Goal: Communication & Community: Connect with others

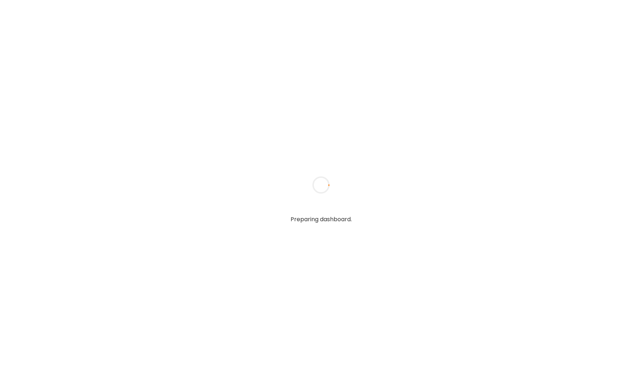
type input "*****"
type input "**********"
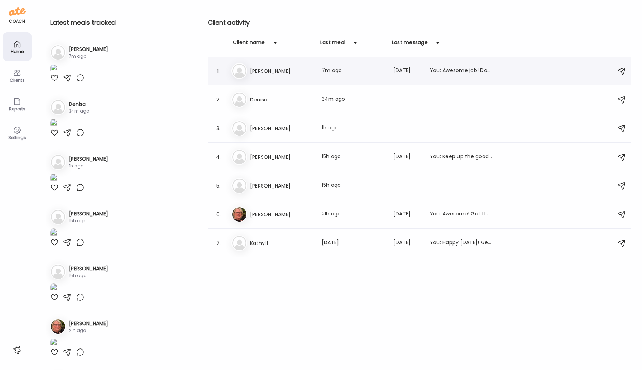
type input "**********"
click at [285, 72] on h3 "[PERSON_NAME]" at bounding box center [281, 71] width 63 height 9
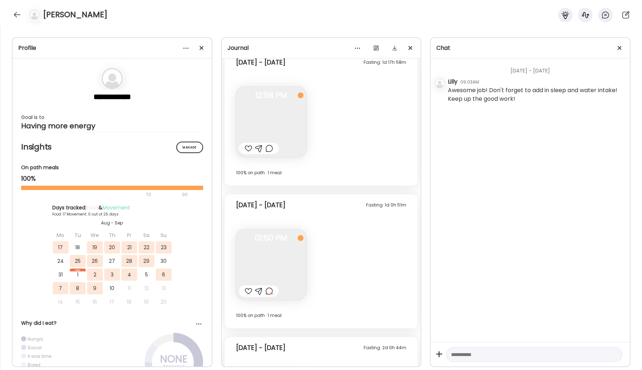
scroll to position [3774, 0]
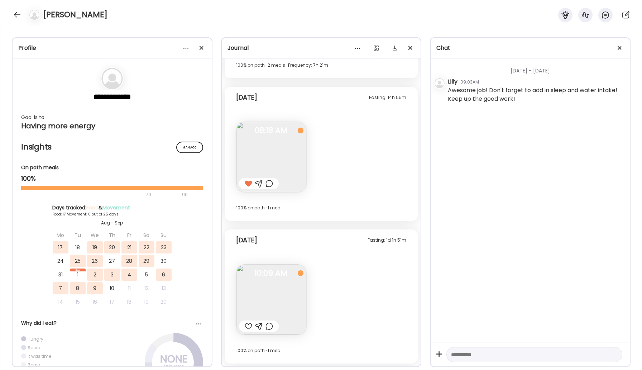
click at [285, 289] on img at bounding box center [271, 299] width 70 height 70
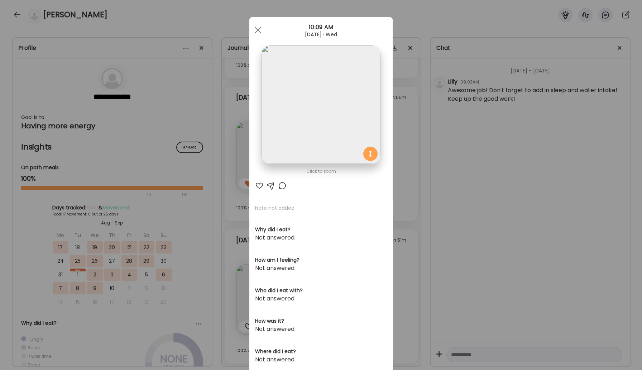
click at [302, 113] on img at bounding box center [321, 104] width 119 height 119
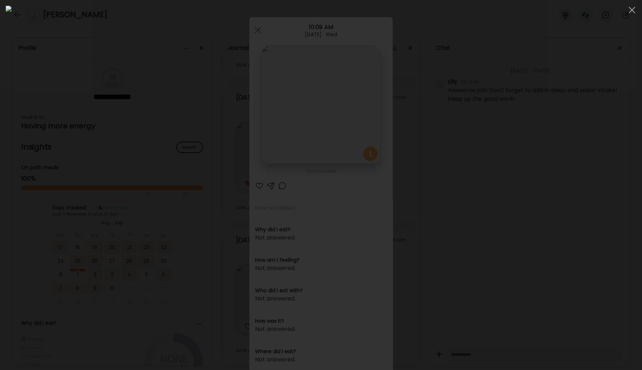
click at [302, 113] on img at bounding box center [321, 185] width 631 height 358
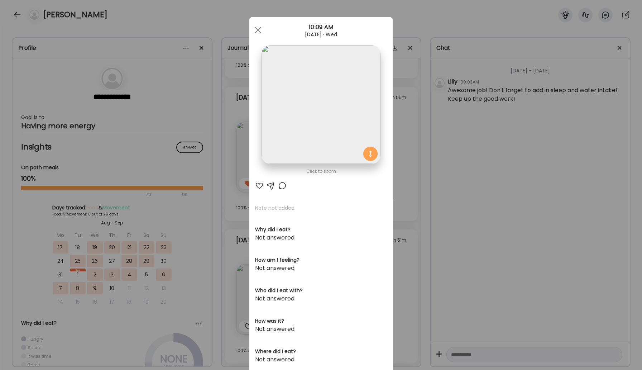
click at [260, 181] on div at bounding box center [259, 185] width 9 height 9
click at [256, 29] on span at bounding box center [258, 30] width 6 height 6
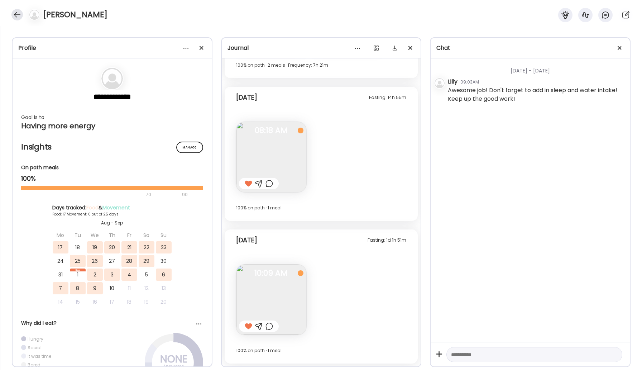
click at [16, 12] on div at bounding box center [16, 14] width 11 height 11
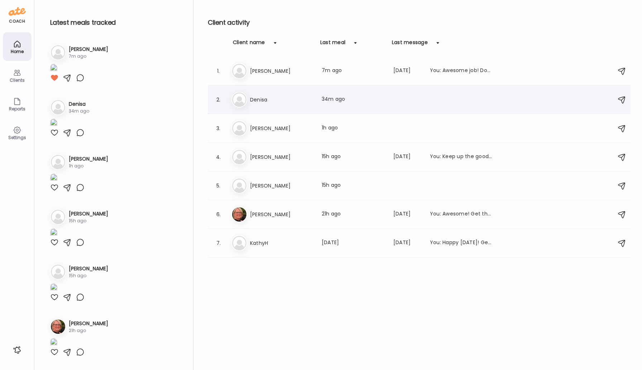
click at [264, 101] on h3 "Denisa" at bounding box center [281, 99] width 63 height 9
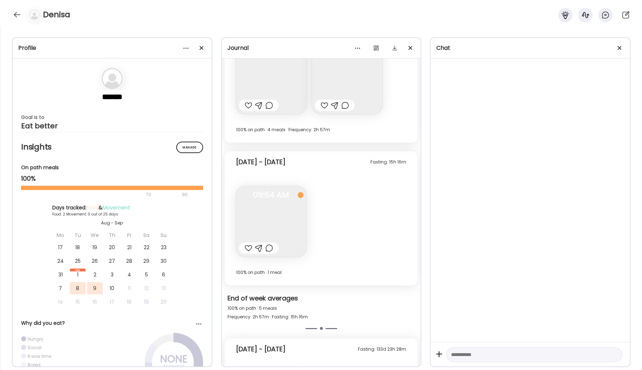
scroll to position [3202, 0]
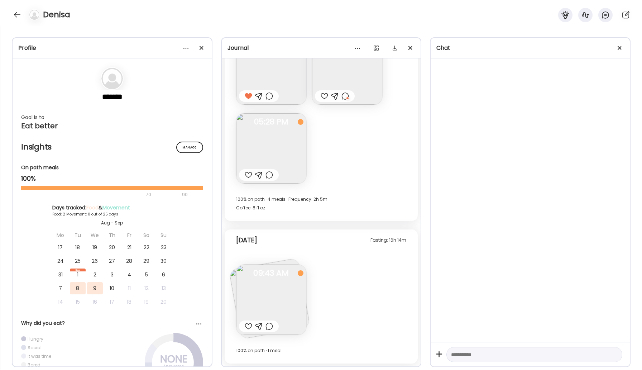
click at [278, 297] on img at bounding box center [271, 299] width 70 height 70
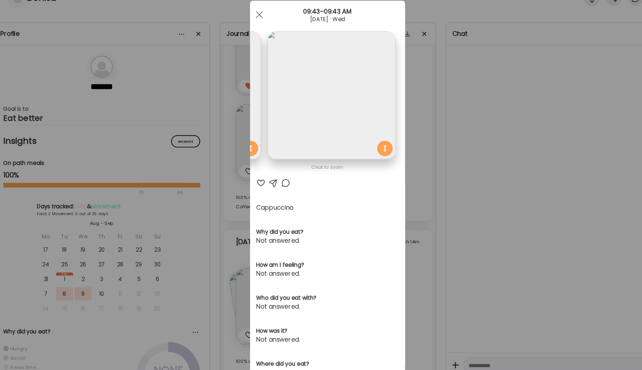
scroll to position [0, 0]
click at [282, 187] on div at bounding box center [282, 185] width 9 height 9
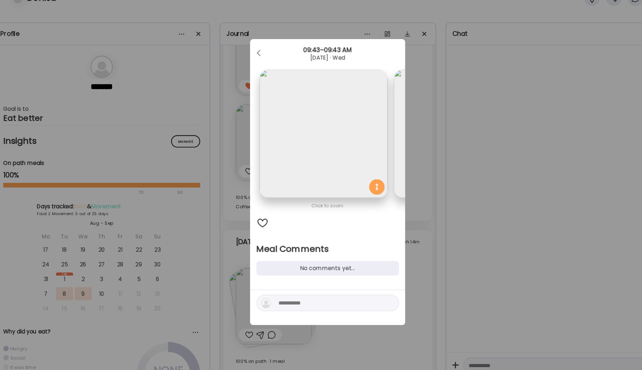
scroll to position [0, 117]
click at [296, 297] on textarea at bounding box center [324, 296] width 97 height 9
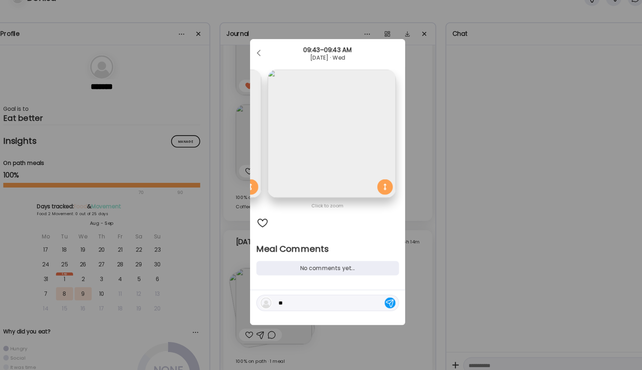
type textarea "*"
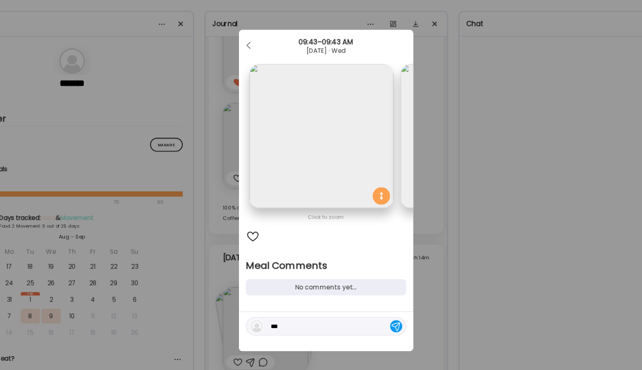
type textarea "****"
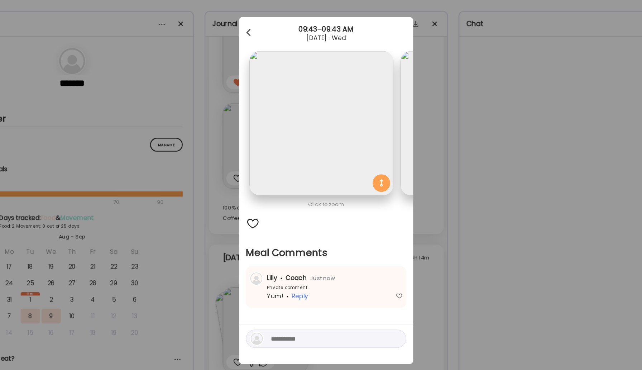
click at [254, 54] on div at bounding box center [258, 55] width 14 height 14
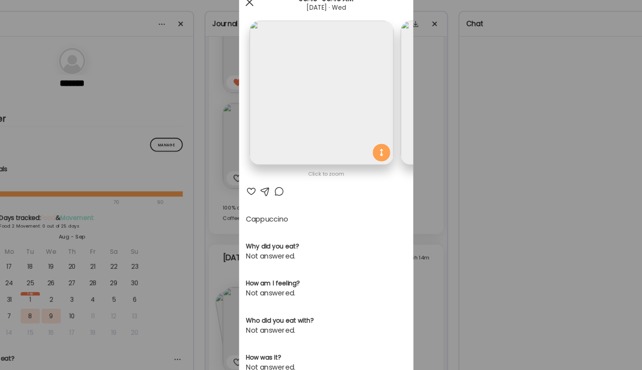
click at [257, 30] on span at bounding box center [258, 30] width 6 height 6
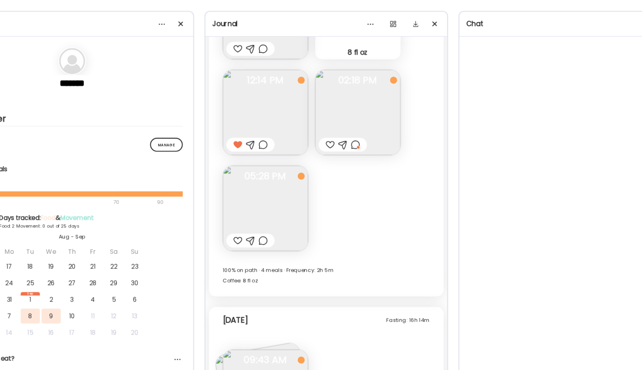
scroll to position [3151, 0]
click at [281, 207] on img at bounding box center [271, 200] width 70 height 70
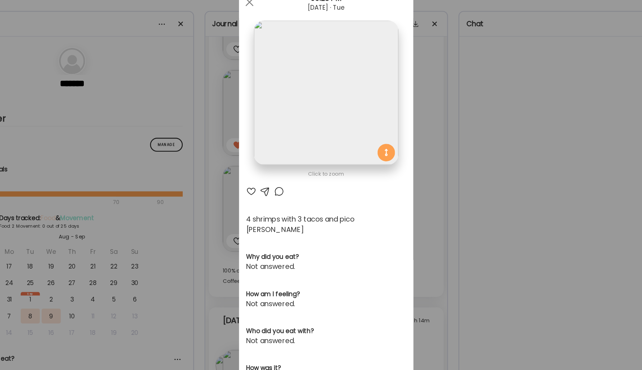
click at [284, 188] on div at bounding box center [282, 185] width 9 height 9
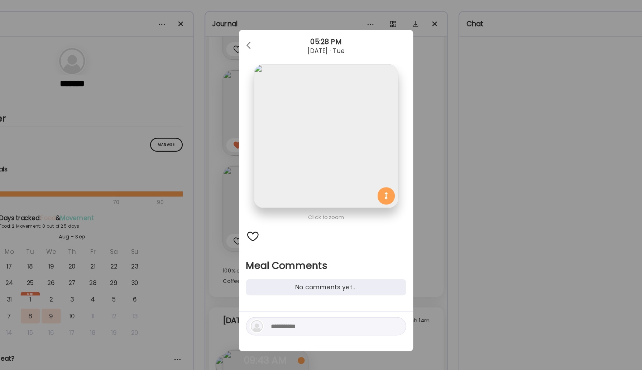
click at [310, 301] on textarea at bounding box center [324, 296] width 97 height 9
type textarea "**********"
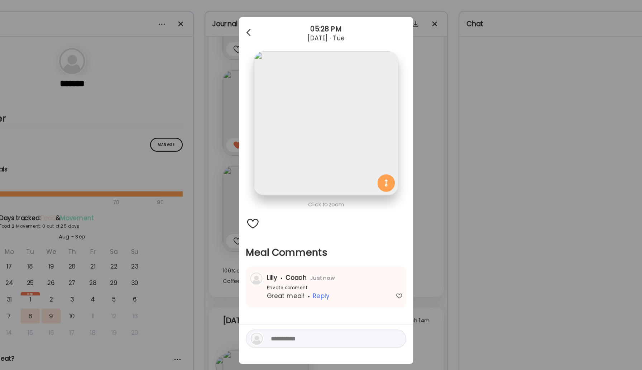
click at [259, 53] on div at bounding box center [258, 55] width 14 height 14
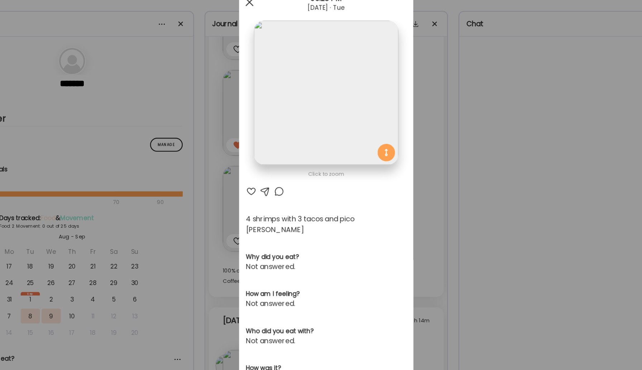
click at [259, 28] on span at bounding box center [258, 30] width 6 height 6
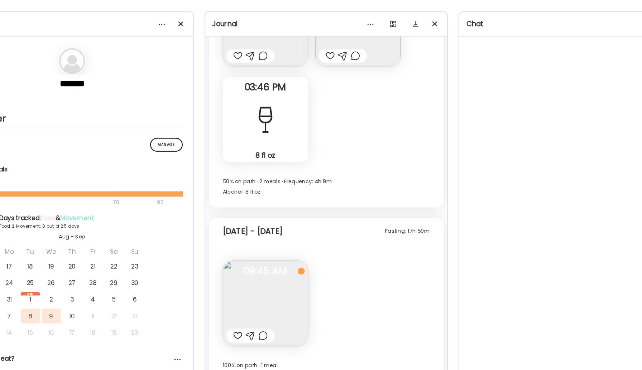
scroll to position [2745, 0]
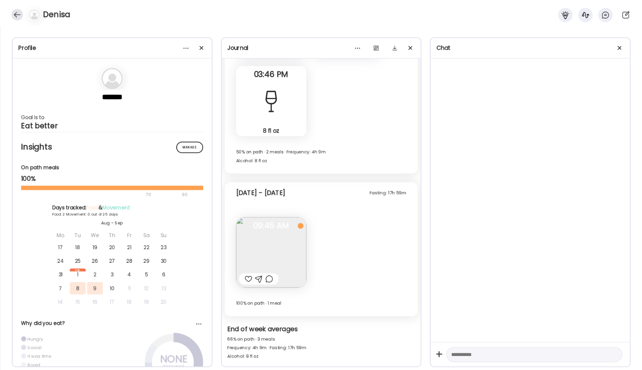
click at [18, 18] on div at bounding box center [16, 14] width 11 height 11
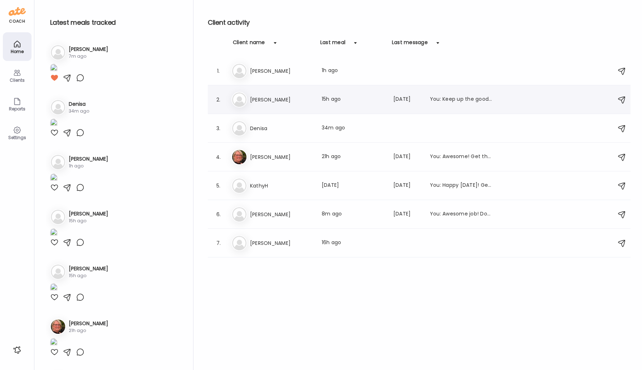
click at [265, 101] on h3 "[PERSON_NAME]" at bounding box center [281, 99] width 63 height 9
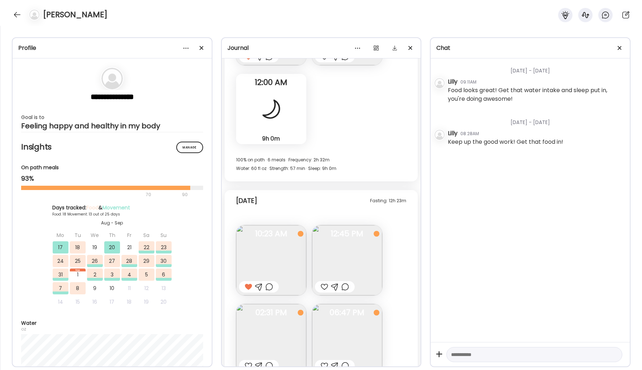
scroll to position [5312, 0]
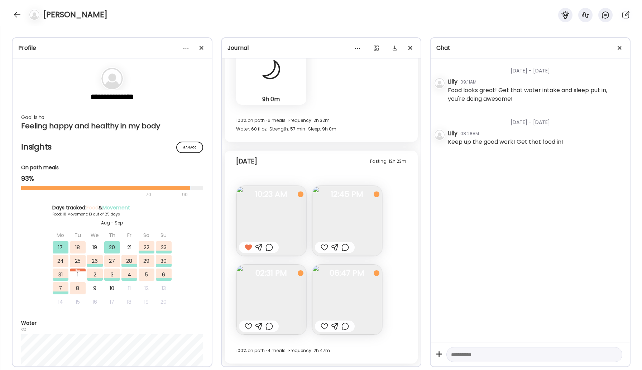
click at [281, 291] on img at bounding box center [271, 299] width 70 height 70
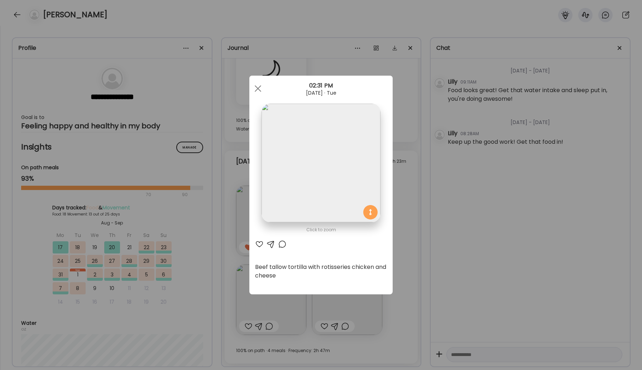
click at [281, 246] on div at bounding box center [282, 244] width 9 height 9
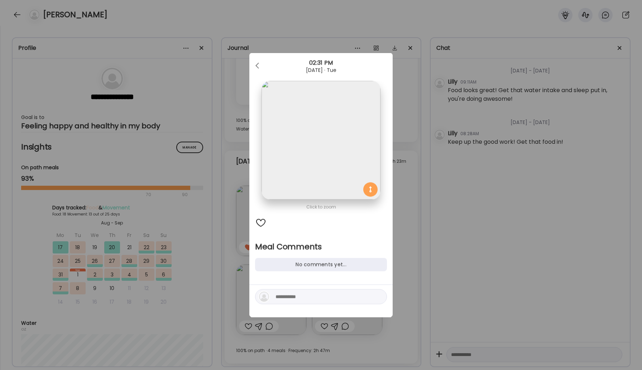
click at [291, 294] on textarea at bounding box center [324, 296] width 97 height 9
type textarea "**********"
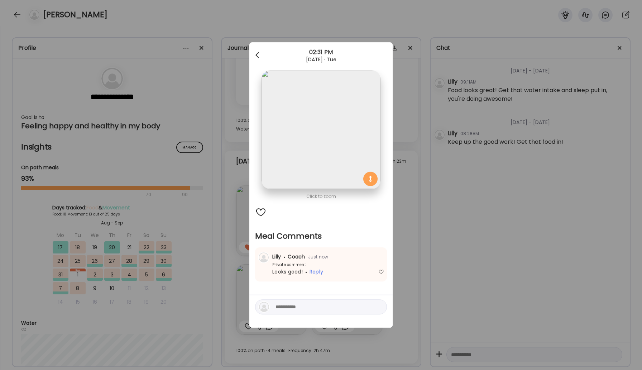
click at [252, 56] on div at bounding box center [258, 55] width 14 height 14
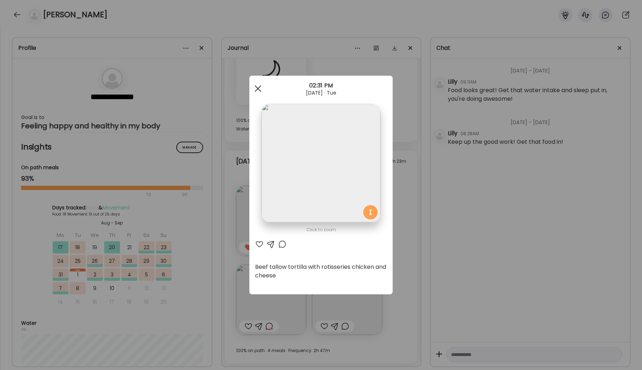
click at [257, 86] on div at bounding box center [258, 88] width 14 height 14
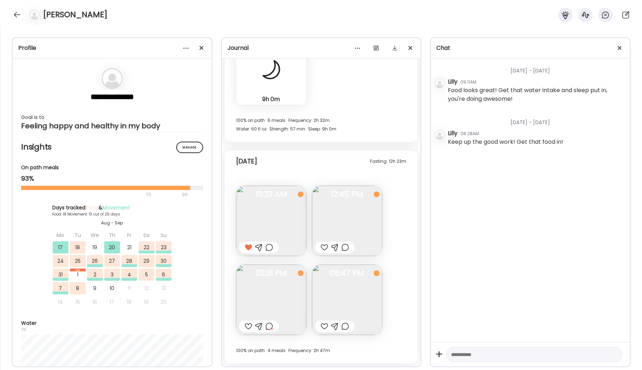
click at [348, 311] on img at bounding box center [347, 299] width 70 height 70
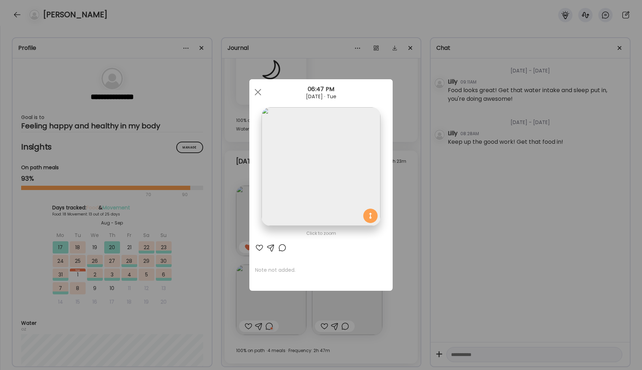
click at [281, 246] on div at bounding box center [282, 247] width 9 height 9
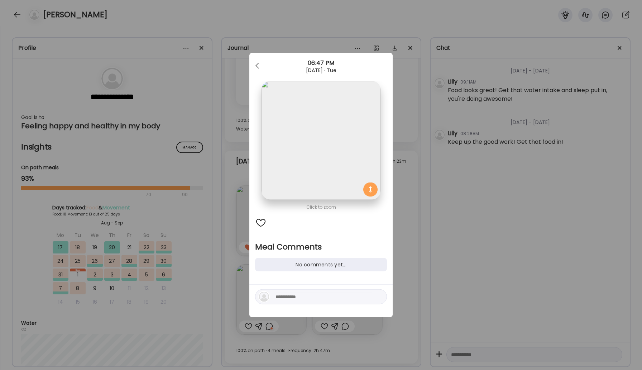
click at [295, 291] on div at bounding box center [321, 296] width 132 height 15
click at [296, 301] on div at bounding box center [321, 296] width 132 height 15
click at [299, 293] on textarea at bounding box center [324, 296] width 97 height 9
type textarea "**********"
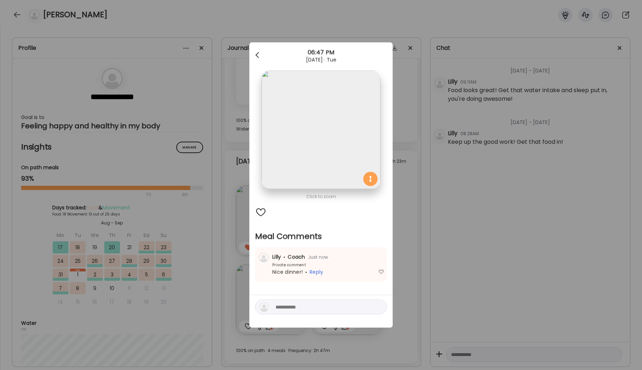
click at [257, 53] on span at bounding box center [257, 54] width 4 height 4
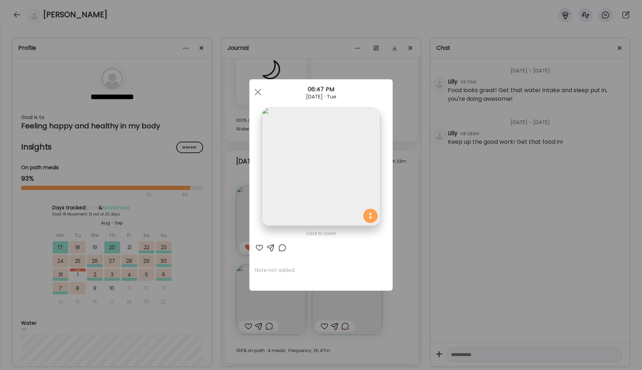
click at [15, 11] on div "Ate Coach Dashboard Wahoo! It’s official Take a moment to set up your Coach Pro…" at bounding box center [321, 185] width 642 height 370
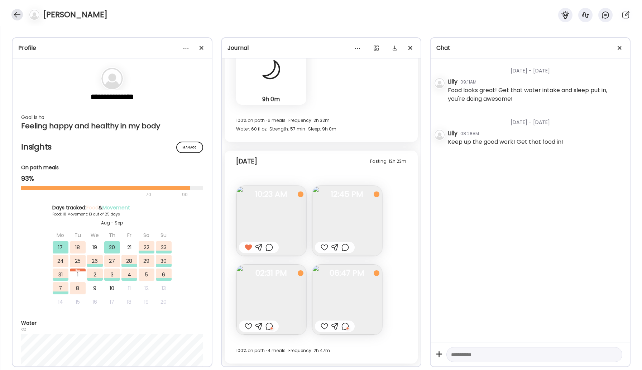
click at [16, 13] on div at bounding box center [16, 14] width 11 height 11
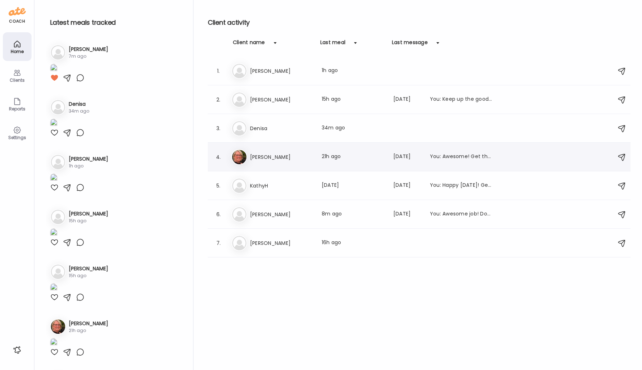
click at [271, 156] on h3 "[PERSON_NAME]" at bounding box center [281, 157] width 63 height 9
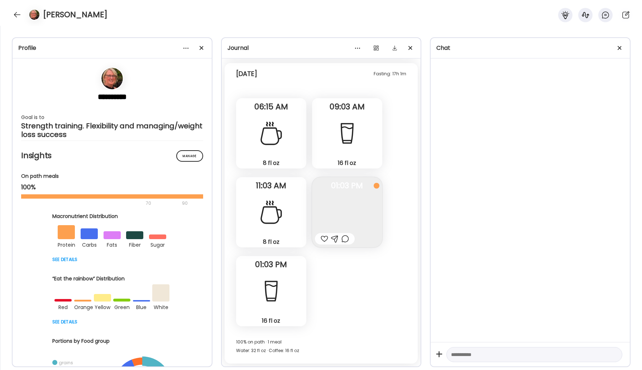
scroll to position [1248, 0]
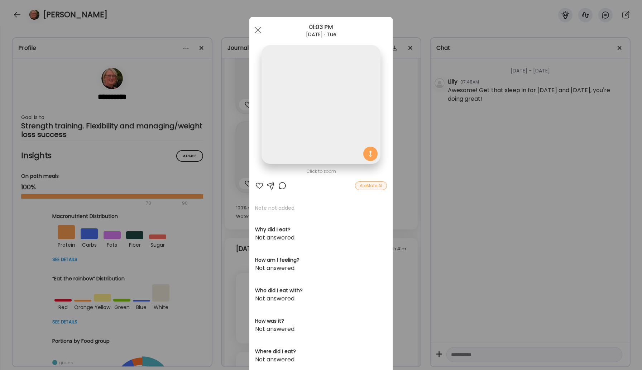
scroll to position [9317, 0]
click at [369, 187] on div "AteMate AI" at bounding box center [371, 185] width 32 height 9
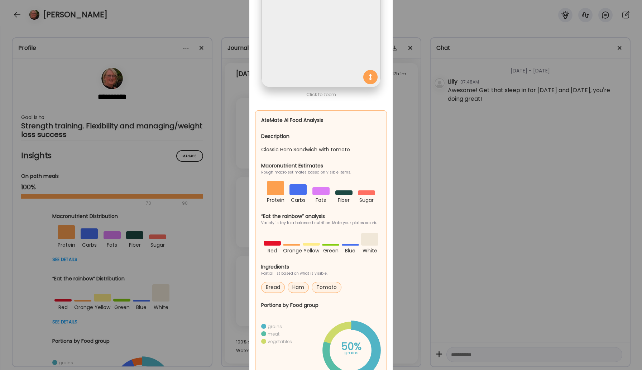
scroll to position [0, 0]
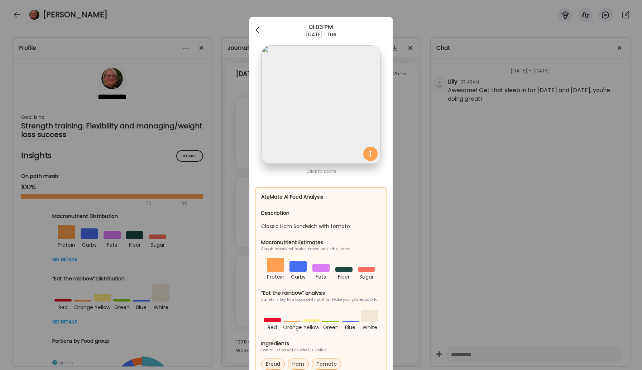
click at [257, 26] on div at bounding box center [258, 30] width 14 height 14
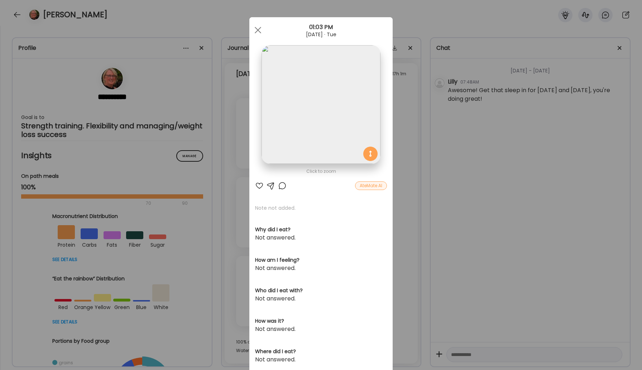
click at [259, 186] on div at bounding box center [259, 185] width 9 height 9
click at [258, 24] on div at bounding box center [258, 30] width 14 height 14
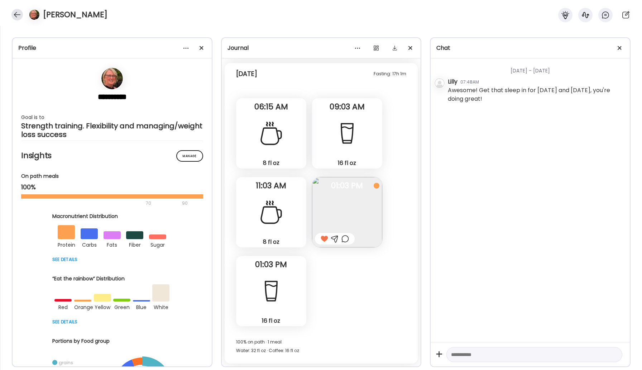
click at [16, 15] on div at bounding box center [16, 14] width 11 height 11
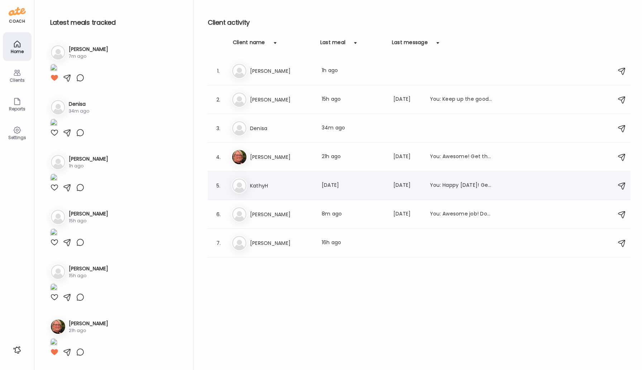
click at [269, 188] on h3 "KathyH" at bounding box center [281, 185] width 63 height 9
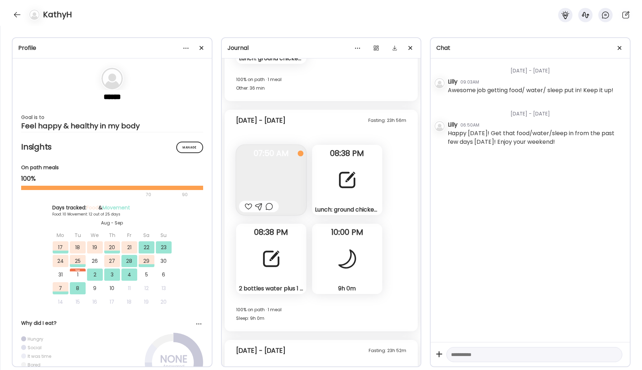
scroll to position [5224, 0]
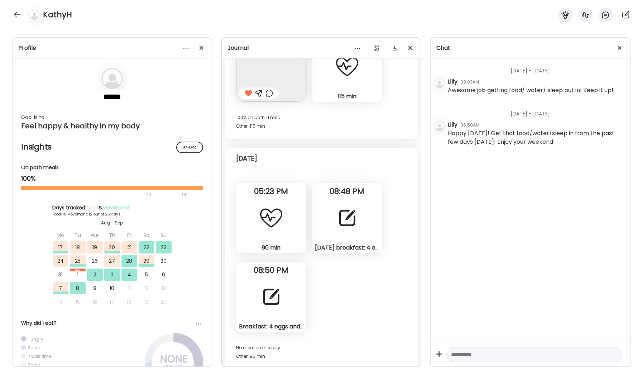
click at [339, 235] on div "Monday breakfast: 4 eggs and toast. L: chicken lunchmeat with cheese and toast.…" at bounding box center [347, 218] width 70 height 70
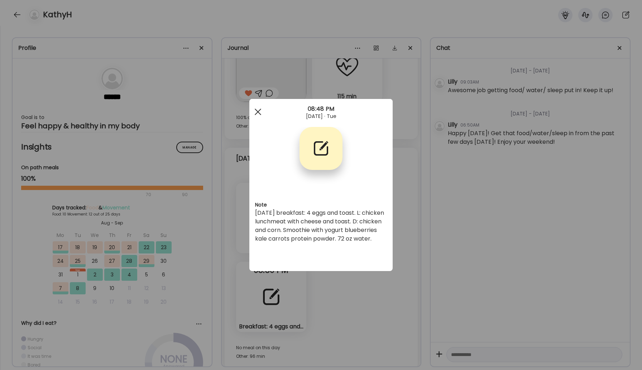
click at [262, 112] on div at bounding box center [258, 112] width 14 height 14
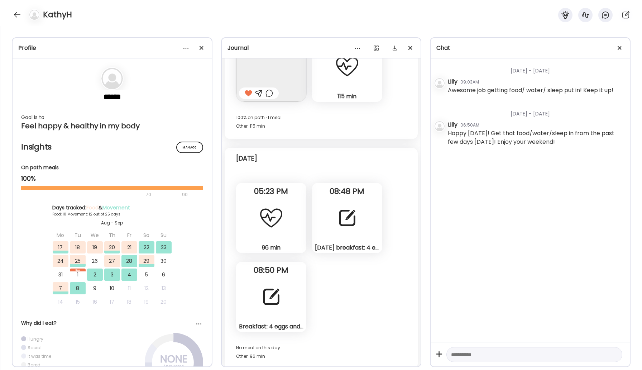
click at [261, 304] on div at bounding box center [271, 297] width 26 height 26
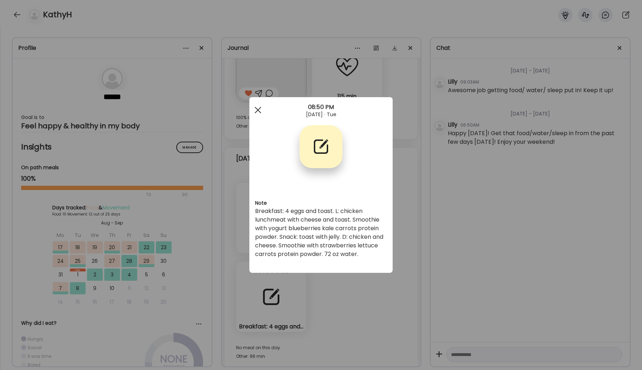
click at [260, 111] on span at bounding box center [258, 110] width 6 height 6
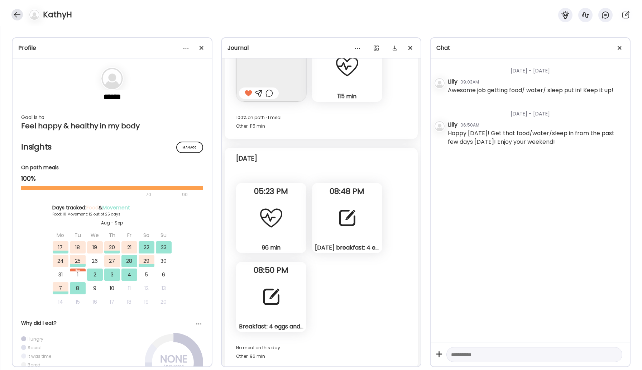
click at [15, 11] on div at bounding box center [16, 14] width 11 height 11
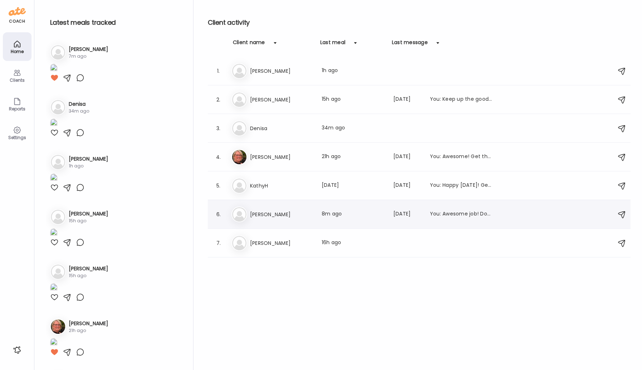
click at [276, 212] on h3 "[PERSON_NAME]" at bounding box center [281, 214] width 63 height 9
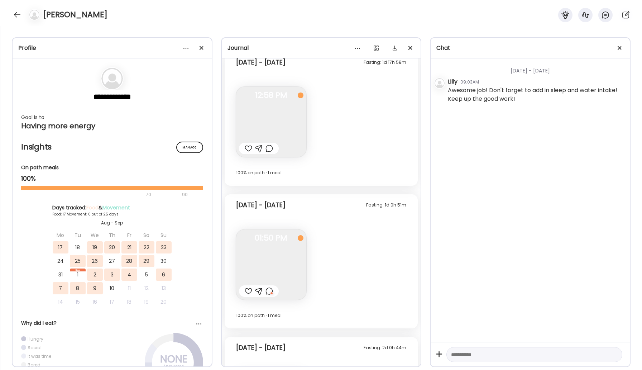
scroll to position [3774, 0]
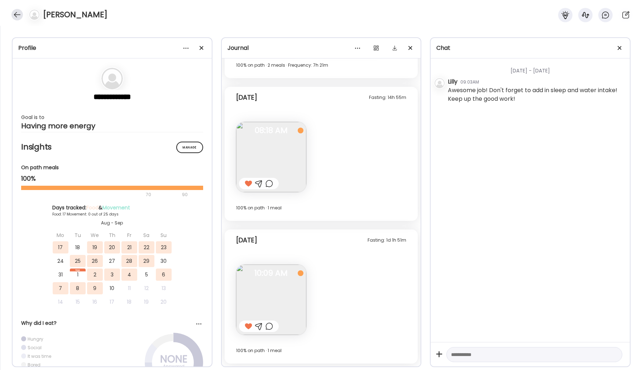
click at [15, 13] on div at bounding box center [16, 14] width 11 height 11
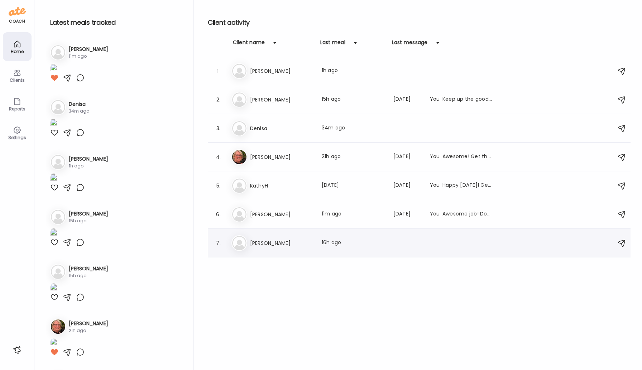
click at [299, 248] on div "Ti Tim Last meal: 16h ago" at bounding box center [420, 243] width 378 height 16
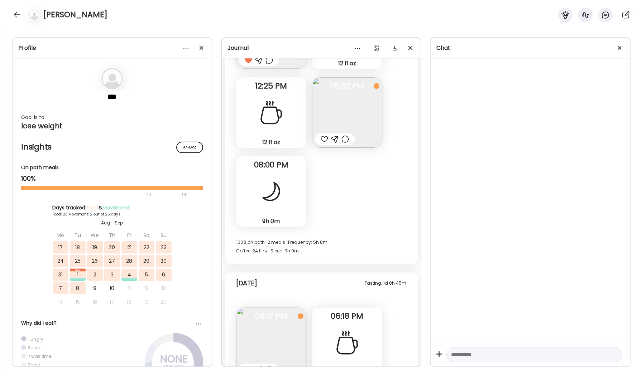
scroll to position [8911, 0]
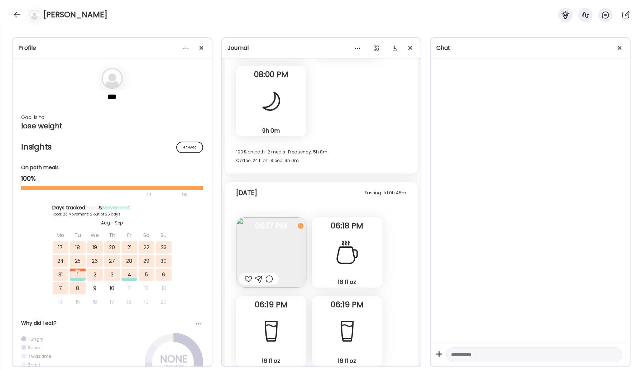
click at [246, 279] on div at bounding box center [249, 278] width 8 height 9
click at [280, 262] on img at bounding box center [271, 252] width 70 height 70
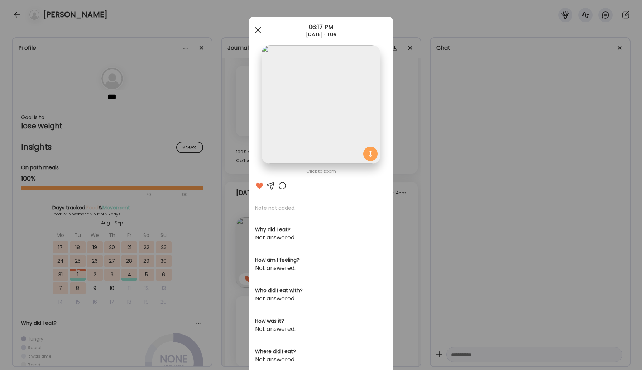
click at [256, 28] on span at bounding box center [258, 30] width 6 height 6
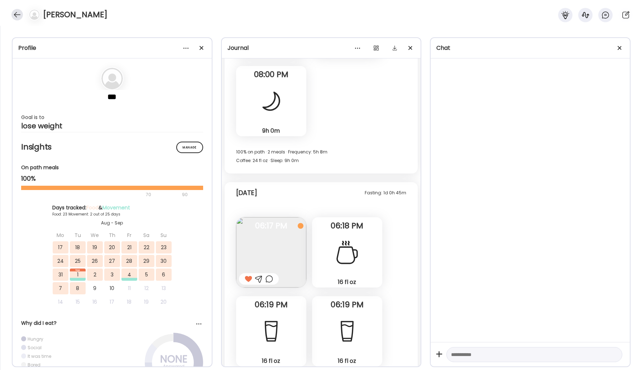
click at [18, 18] on div at bounding box center [16, 14] width 11 height 11
